Goal: Information Seeking & Learning: Check status

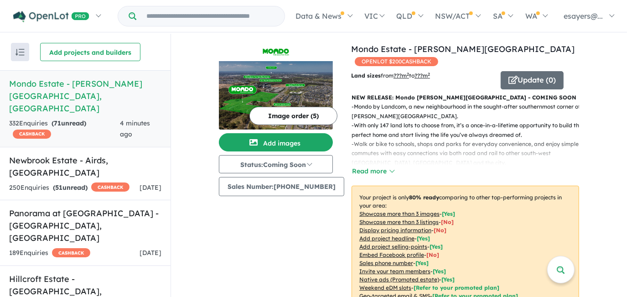
scroll to position [329, 0]
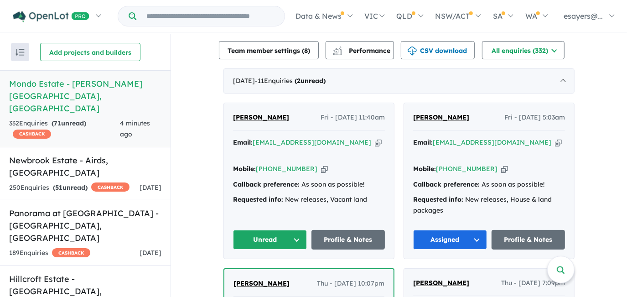
click at [261, 230] on button "Unread" at bounding box center [270, 240] width 74 height 20
click at [267, 271] on button "Assigned" at bounding box center [272, 281] width 79 height 21
click at [118, 154] on h5 "Newbrook Estate - Airds , NSW" at bounding box center [85, 166] width 152 height 25
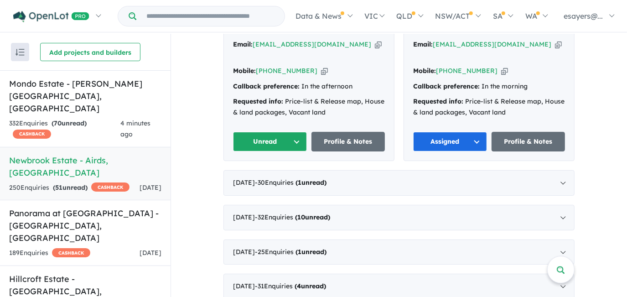
scroll to position [373, 0]
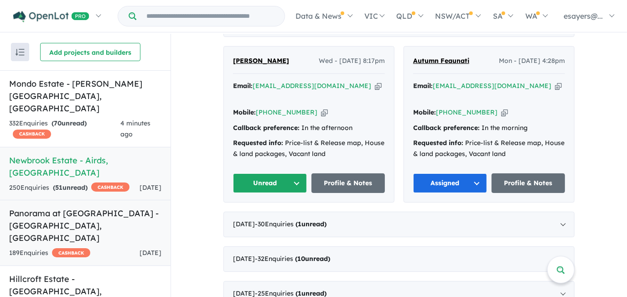
click at [79, 218] on link "Panorama at North Wilton Estate - Wilton , NSW 189 Enquir ies ( 0 unread) CASHB…" at bounding box center [85, 233] width 170 height 66
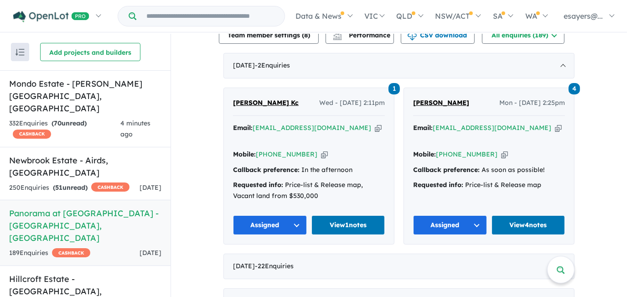
scroll to position [331, 0]
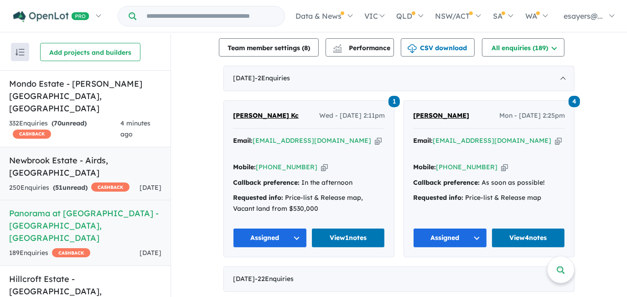
click at [73, 154] on h5 "Newbrook Estate - Airds , NSW" at bounding box center [85, 166] width 152 height 25
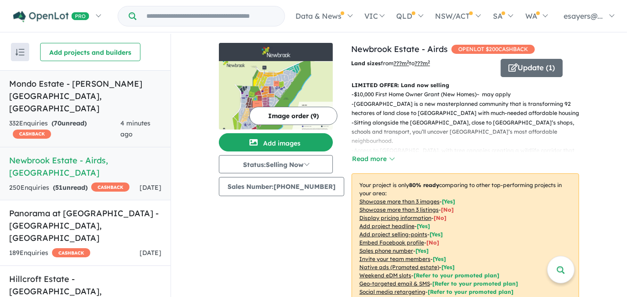
click at [72, 85] on h5 "Mondo Estate - Edmondson Park , NSW" at bounding box center [85, 95] width 152 height 37
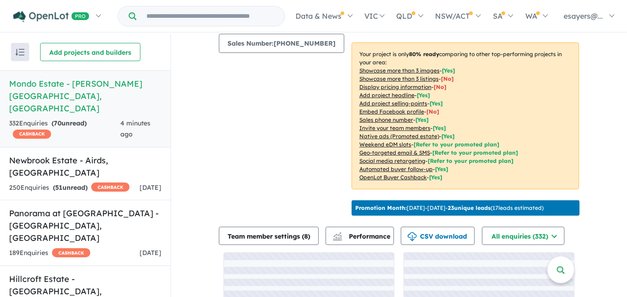
scroll to position [204, 0]
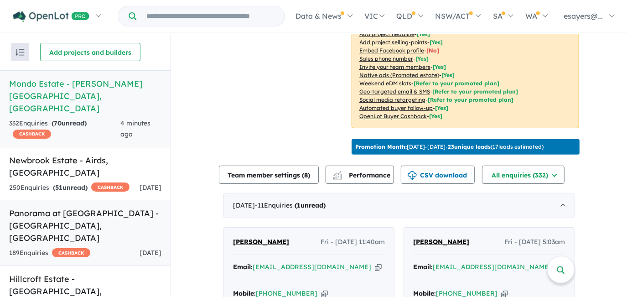
click at [57, 207] on h5 "Panorama at North Wilton Estate - Wilton , NSW" at bounding box center [85, 225] width 152 height 37
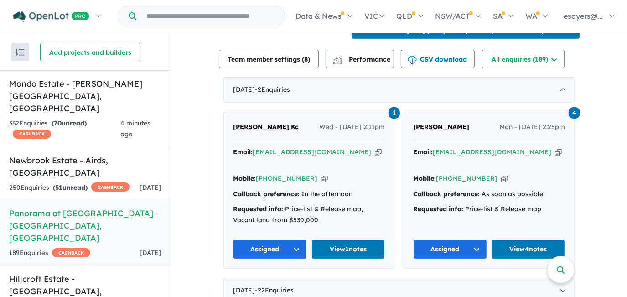
scroll to position [331, 0]
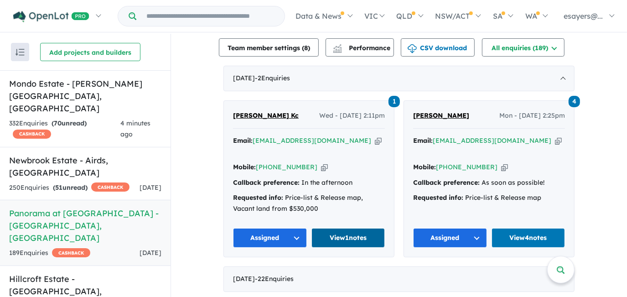
click at [340, 233] on link "View 1 notes" at bounding box center [348, 238] width 74 height 20
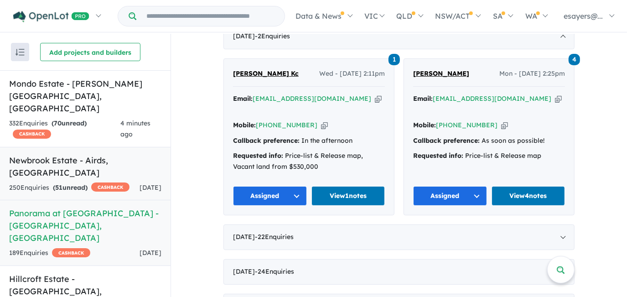
scroll to position [373, 0]
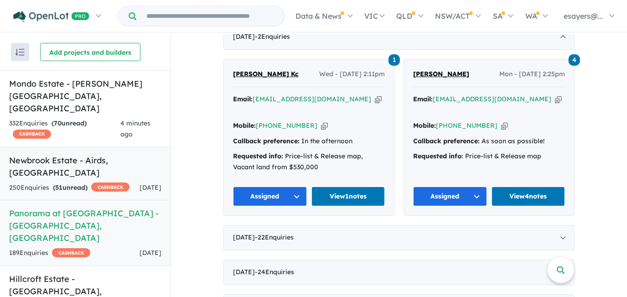
click at [98, 154] on h5 "Newbrook Estate - Airds , NSW" at bounding box center [85, 166] width 152 height 25
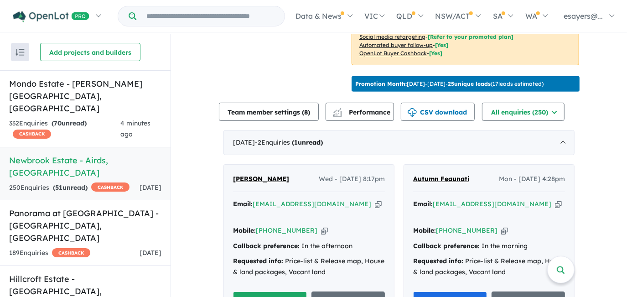
scroll to position [207, 0]
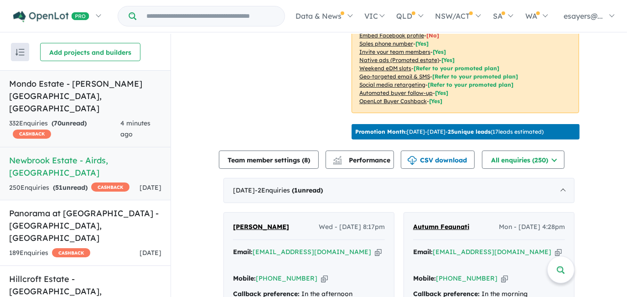
click at [119, 82] on h5 "Mondo Estate - Edmondson Park , NSW" at bounding box center [85, 95] width 152 height 37
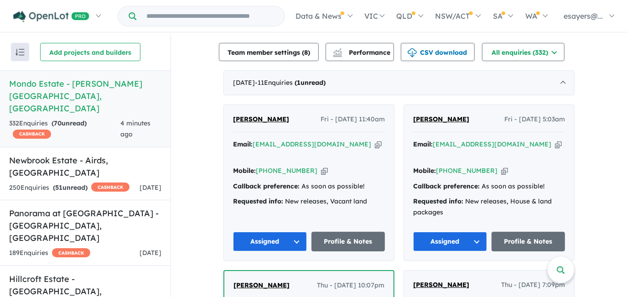
scroll to position [329, 0]
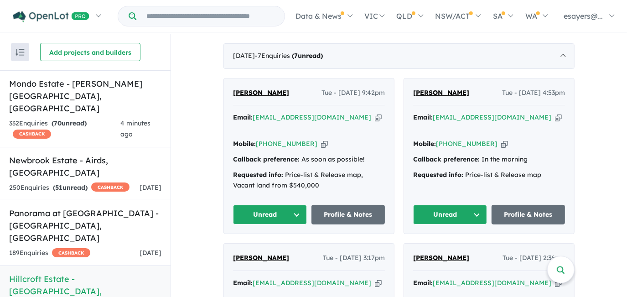
scroll to position [373, 0]
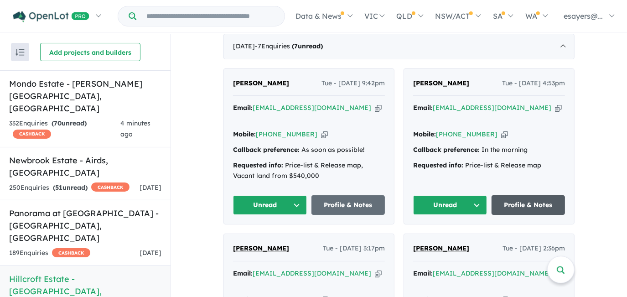
click at [516, 195] on link "Profile & Notes" at bounding box center [528, 205] width 74 height 20
click at [274, 195] on button "Unread" at bounding box center [270, 205] width 74 height 20
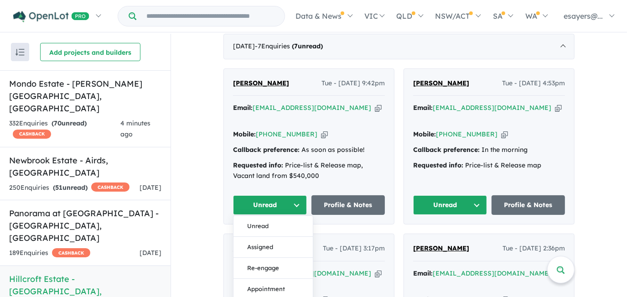
click at [437, 195] on button "Unread" at bounding box center [450, 205] width 74 height 20
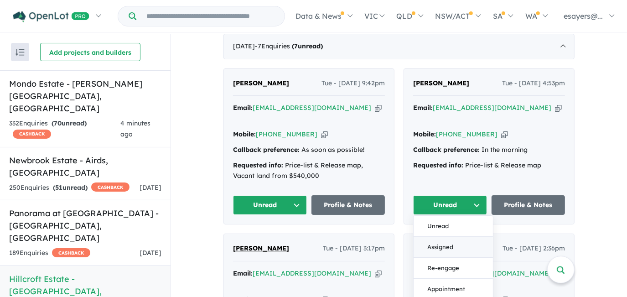
click at [443, 236] on button "Assigned" at bounding box center [452, 246] width 79 height 21
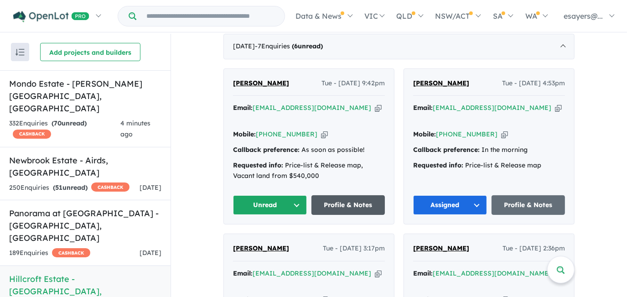
click at [328, 195] on link "Profile & Notes" at bounding box center [348, 205] width 74 height 20
click at [270, 195] on button "Unread" at bounding box center [270, 205] width 74 height 20
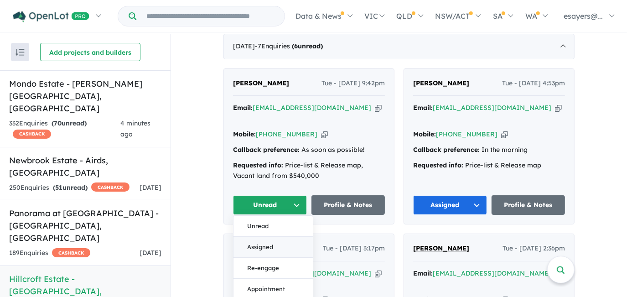
click at [271, 236] on button "Assigned" at bounding box center [272, 246] width 79 height 21
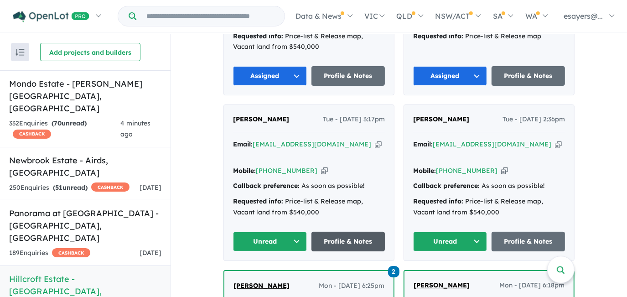
scroll to position [497, 0]
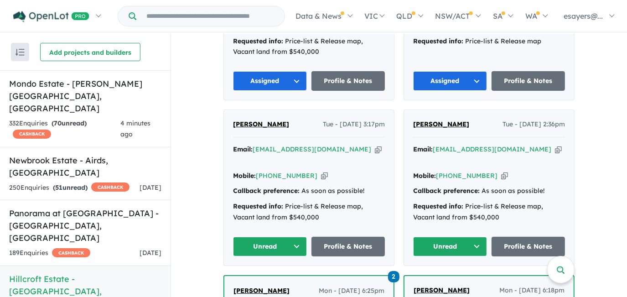
drag, startPoint x: 268, startPoint y: 215, endPoint x: 268, endPoint y: 221, distance: 5.5
click at [268, 236] on button "Unread" at bounding box center [270, 246] width 74 height 20
click at [270, 278] on button "Assigned" at bounding box center [272, 288] width 79 height 21
click at [438, 236] on button "Unread" at bounding box center [450, 246] width 74 height 20
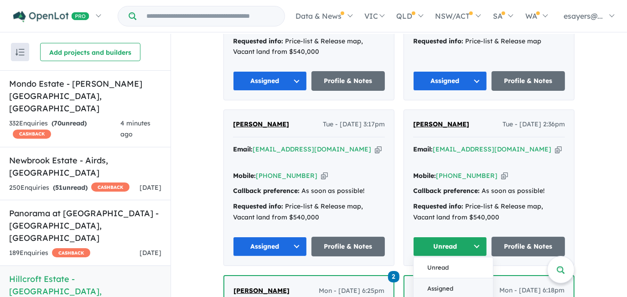
click at [440, 278] on button "Assigned" at bounding box center [452, 288] width 79 height 21
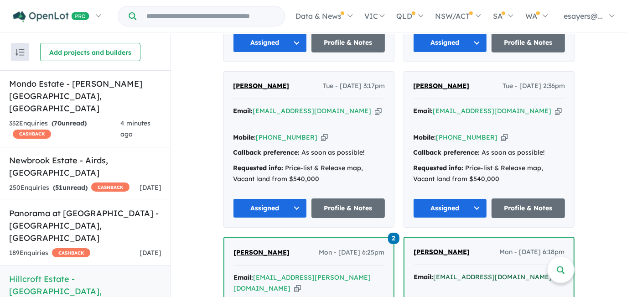
scroll to position [663, 0]
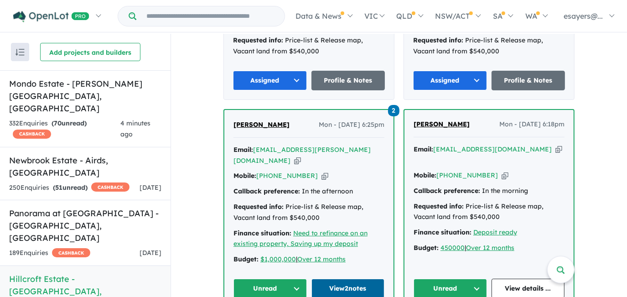
click at [360, 278] on link "View 2 notes" at bounding box center [347, 288] width 73 height 20
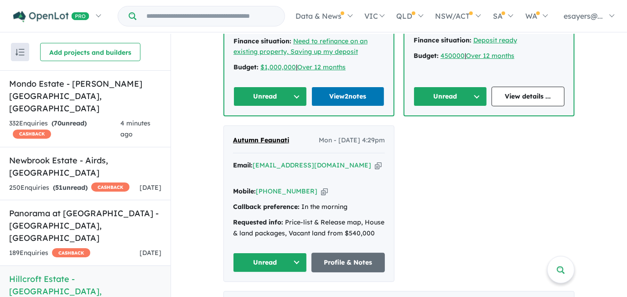
scroll to position [870, 0]
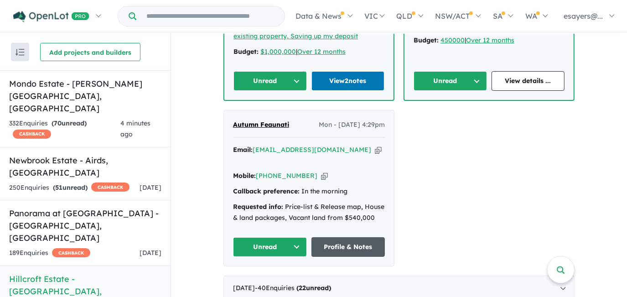
click at [344, 237] on link "Profile & Notes" at bounding box center [348, 247] width 74 height 20
click at [256, 237] on button "Unread" at bounding box center [270, 247] width 74 height 20
click at [268, 278] on button "Assigned" at bounding box center [272, 288] width 79 height 21
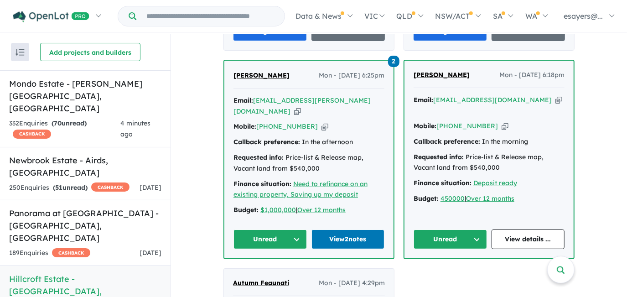
scroll to position [745, 0]
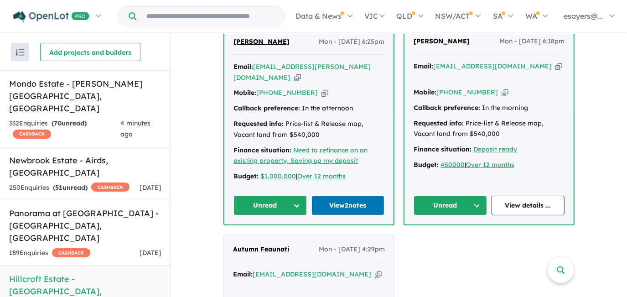
click at [447, 195] on button "Unread" at bounding box center [449, 205] width 73 height 20
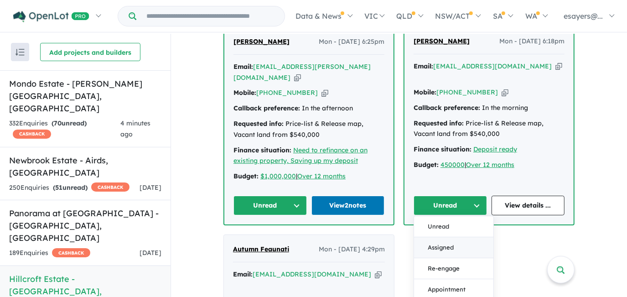
click at [439, 237] on button "Assigned" at bounding box center [453, 247] width 79 height 21
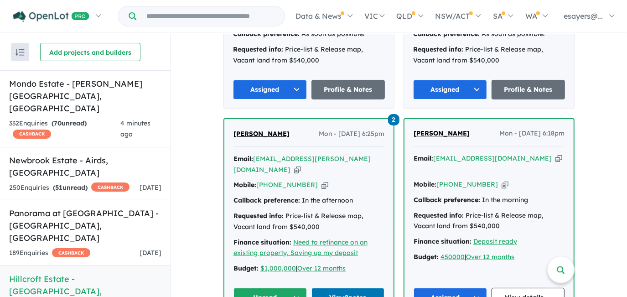
scroll to position [704, 0]
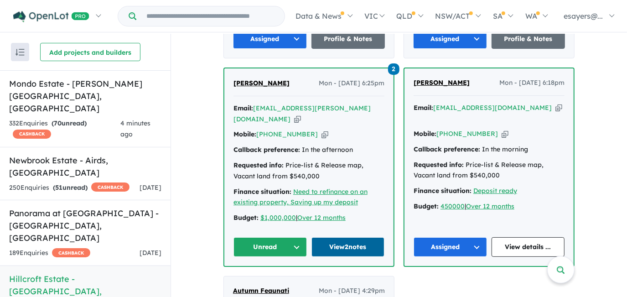
click at [343, 237] on link "View 2 notes" at bounding box center [347, 247] width 73 height 20
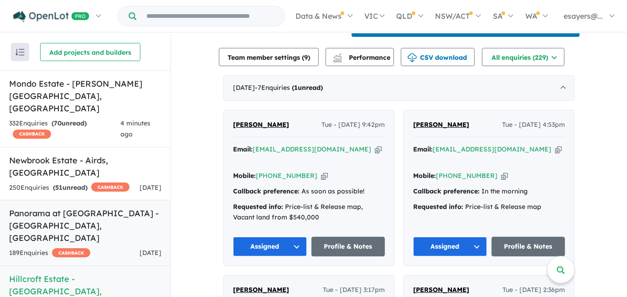
scroll to position [1, 0]
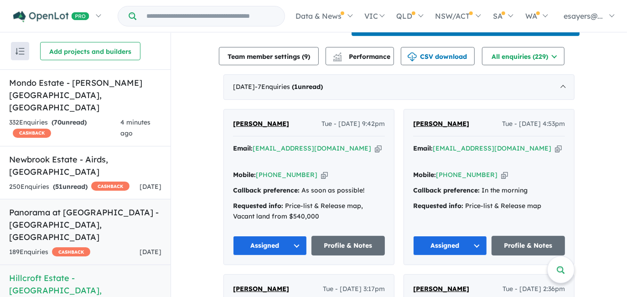
click at [110, 206] on h5 "Panorama at North Wilton Estate - Wilton , NSW" at bounding box center [85, 224] width 152 height 37
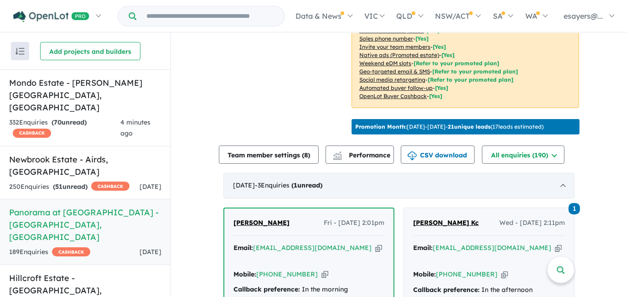
scroll to position [331, 0]
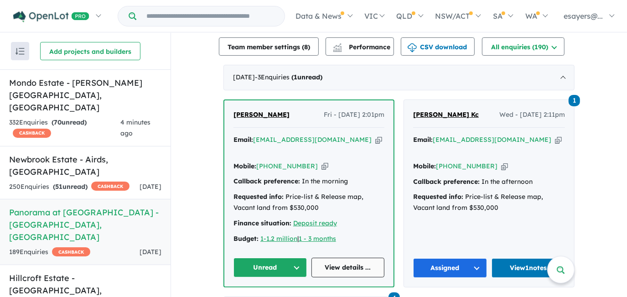
click at [345, 259] on link "View details ..." at bounding box center [347, 267] width 73 height 20
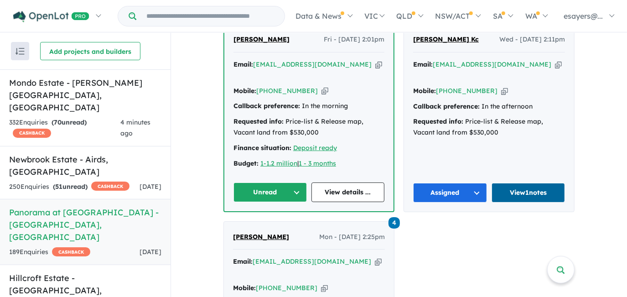
scroll to position [414, 0]
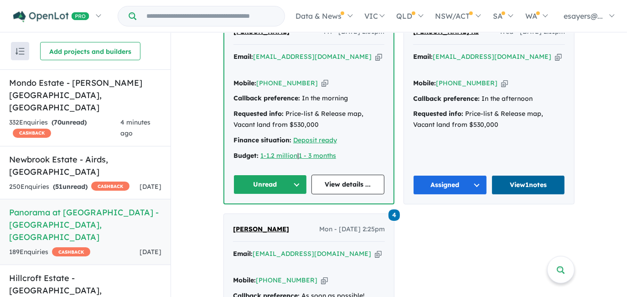
click at [537, 180] on link "View 1 notes" at bounding box center [528, 185] width 74 height 20
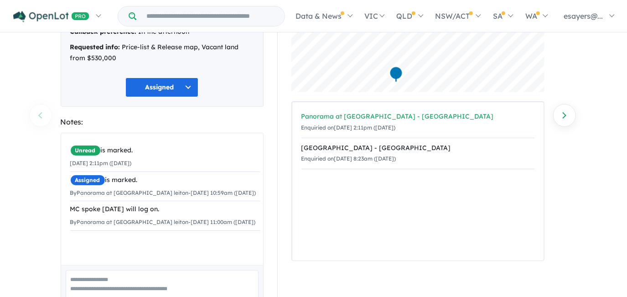
scroll to position [95, 0]
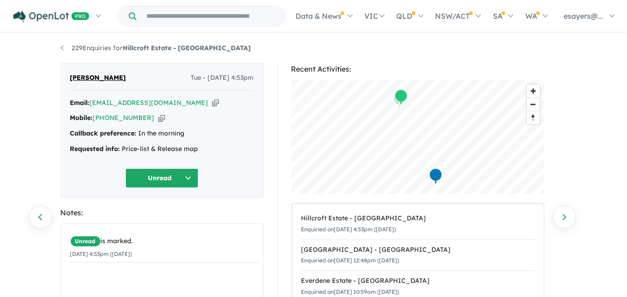
click at [212, 102] on icon "button" at bounding box center [215, 103] width 7 height 10
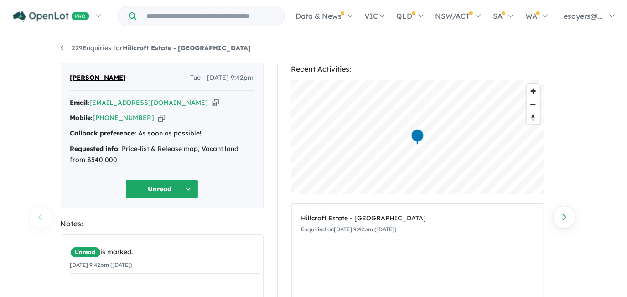
click at [212, 101] on icon "button" at bounding box center [215, 103] width 7 height 10
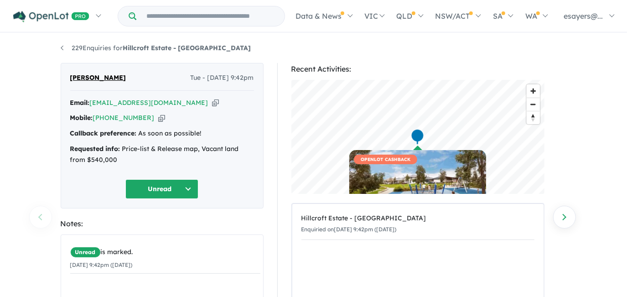
click at [212, 104] on icon "button" at bounding box center [215, 103] width 7 height 10
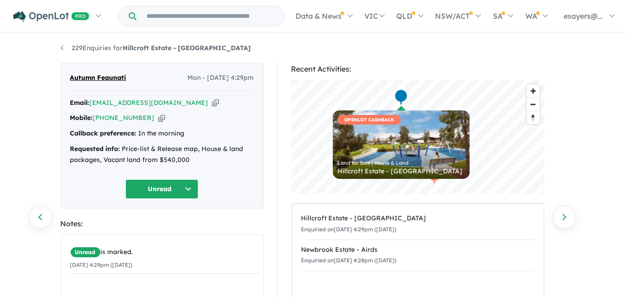
click at [212, 102] on icon "button" at bounding box center [215, 103] width 7 height 10
